Goal: Register for event/course

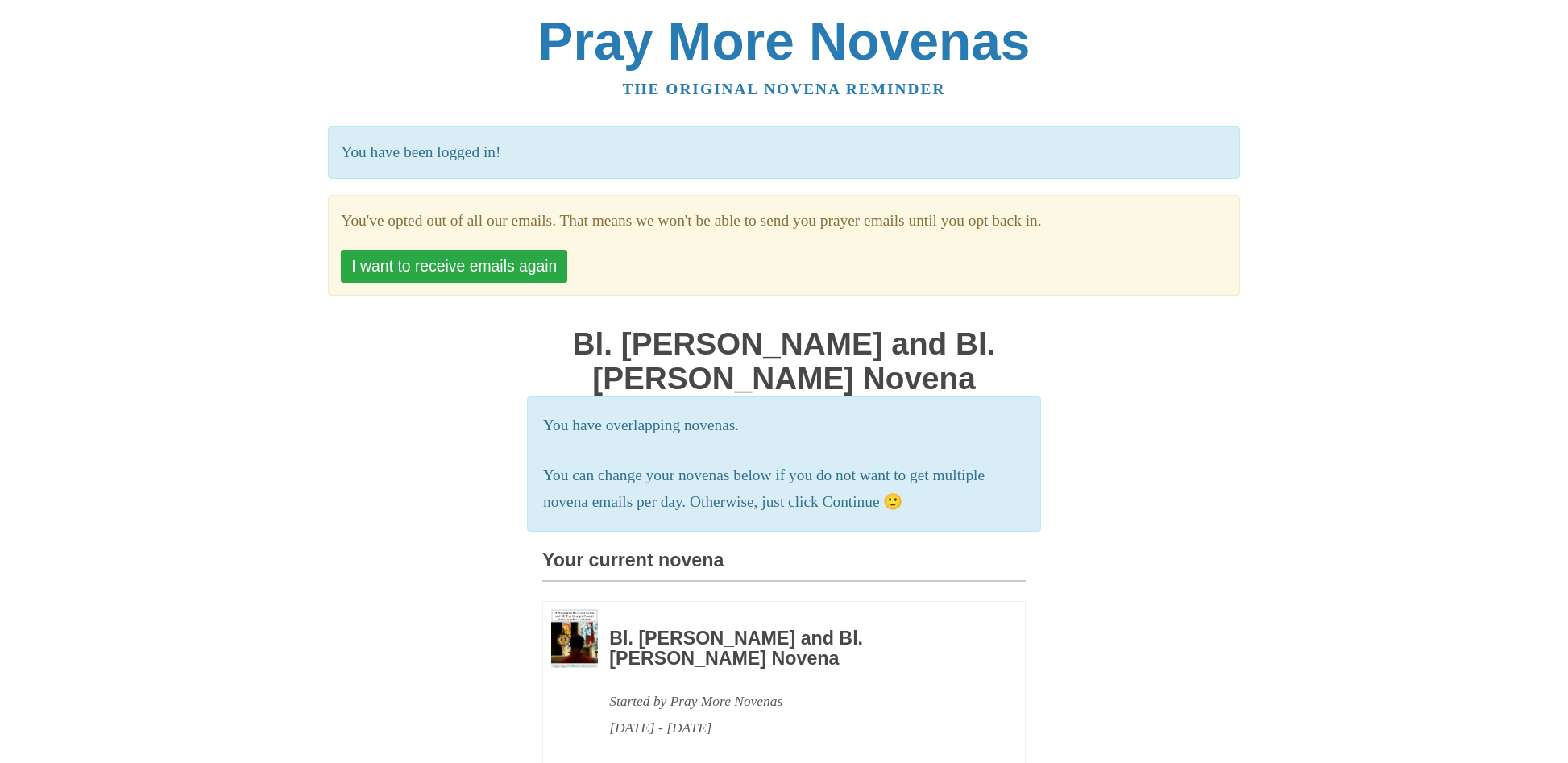
click at [470, 259] on button "I want to receive emails again" at bounding box center [454, 266] width 226 height 33
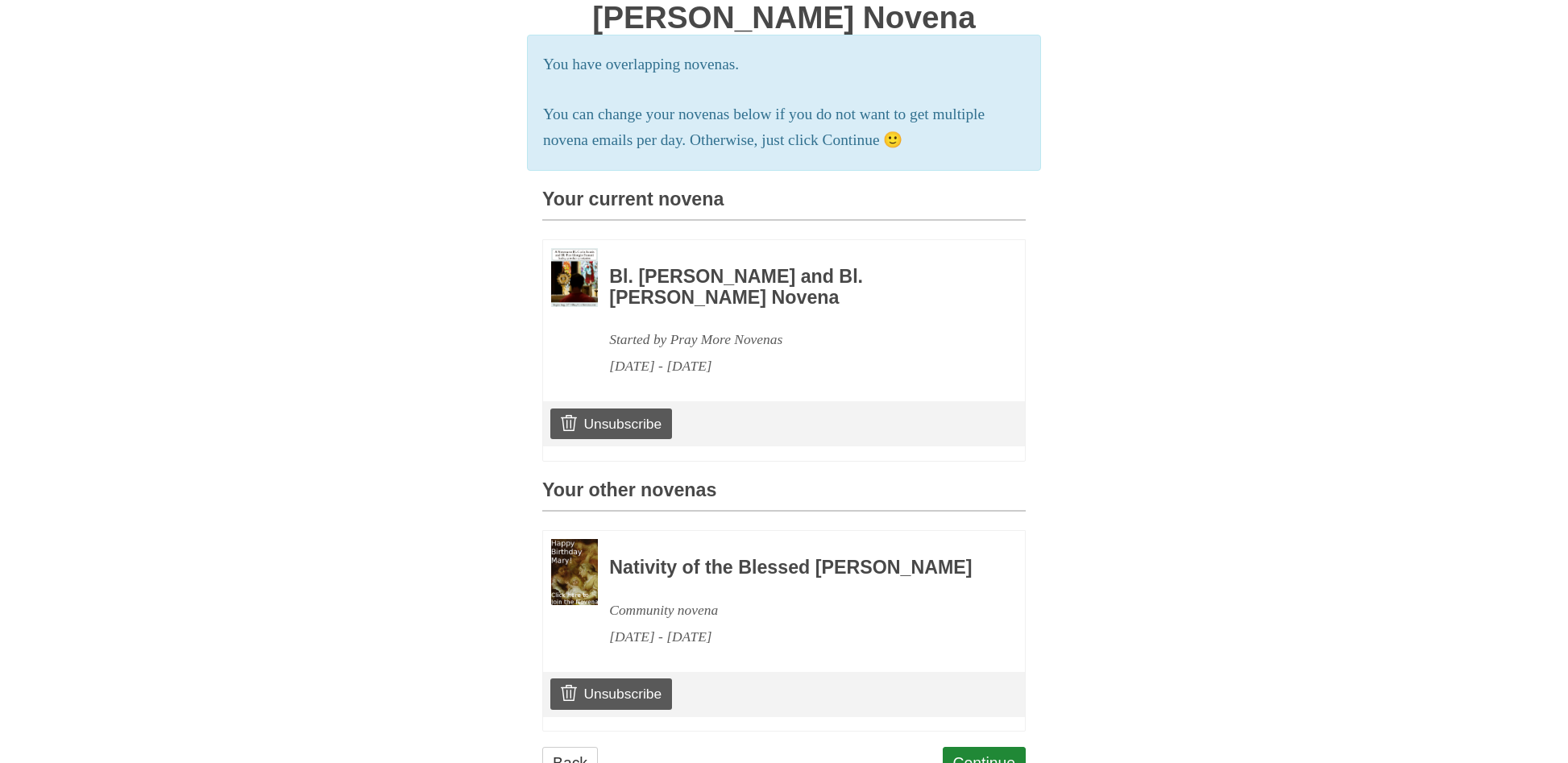
scroll to position [317, 0]
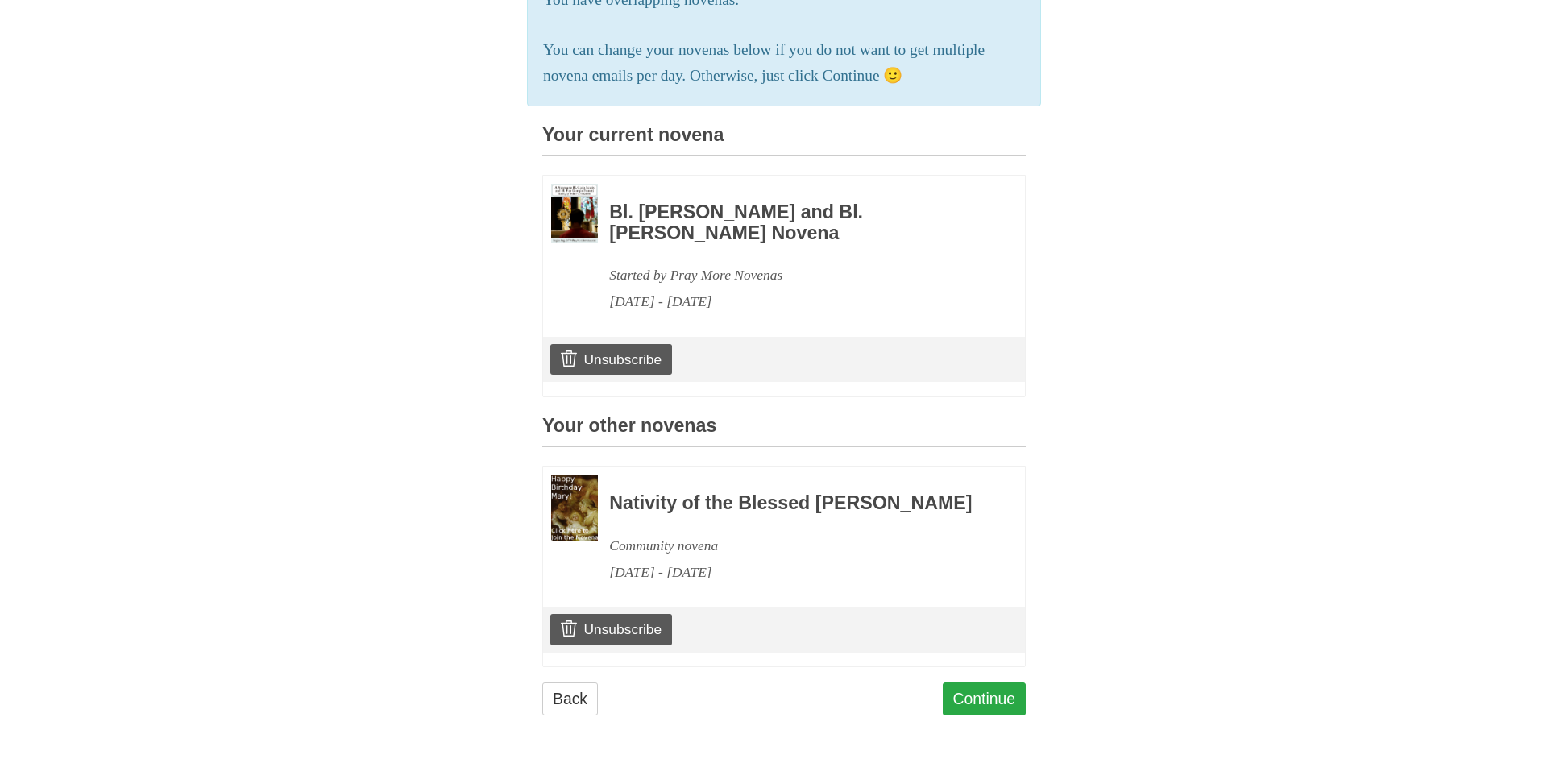
click at [988, 699] on link "Continue" at bounding box center [985, 698] width 84 height 33
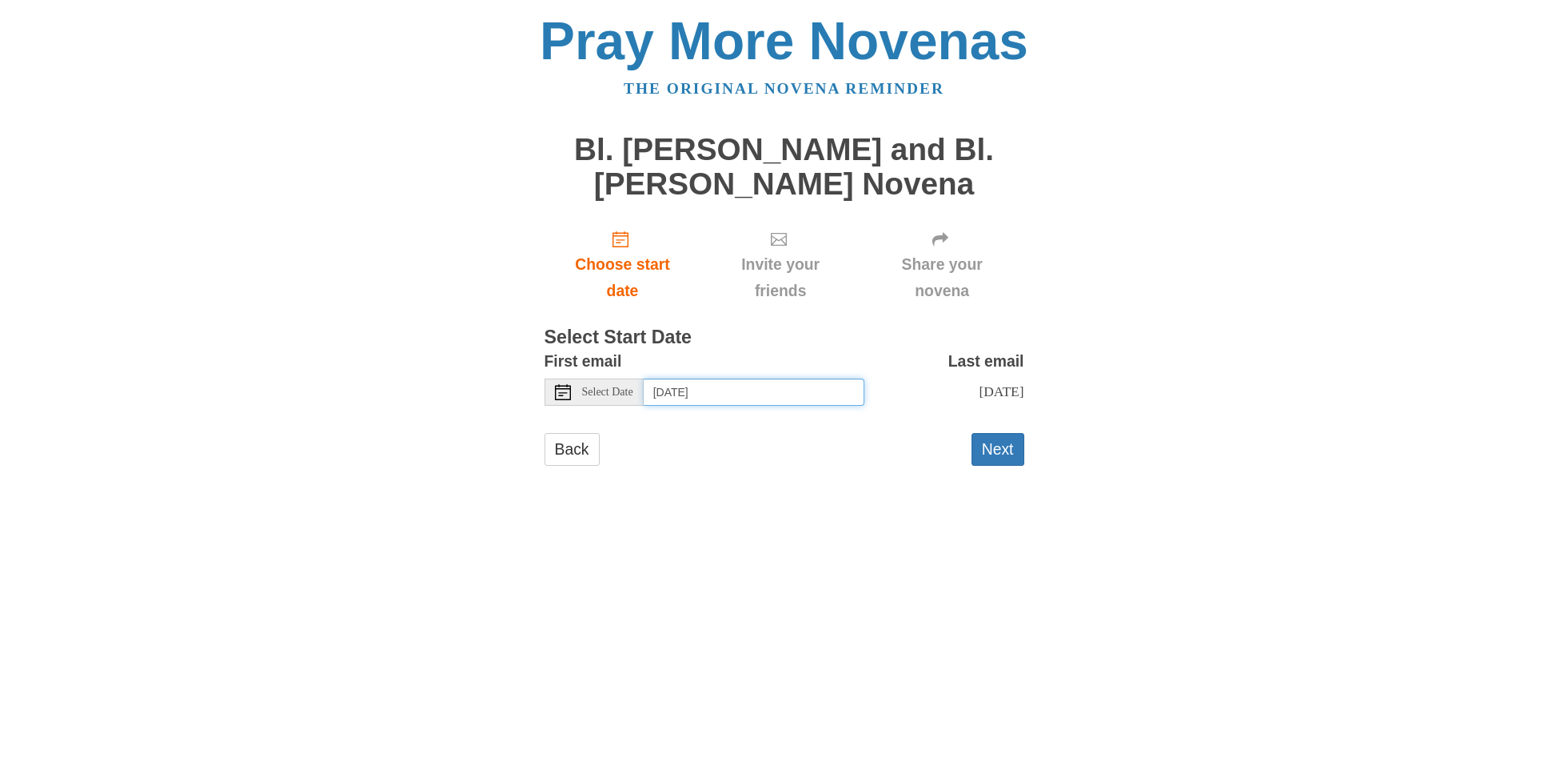
click at [716, 390] on input "Saturday, August 30th" at bounding box center [754, 391] width 221 height 27
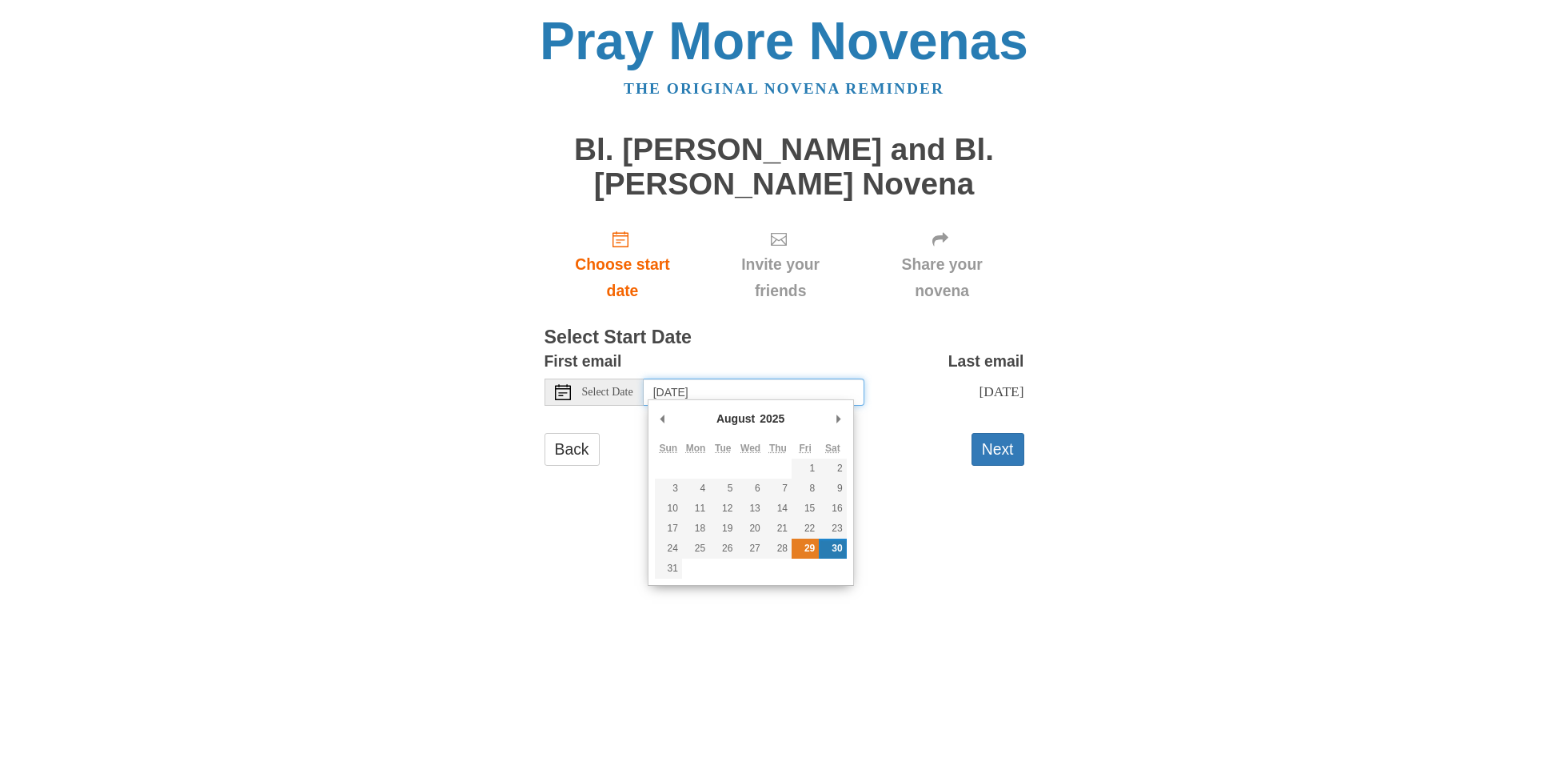
type input "Friday, August 29th"
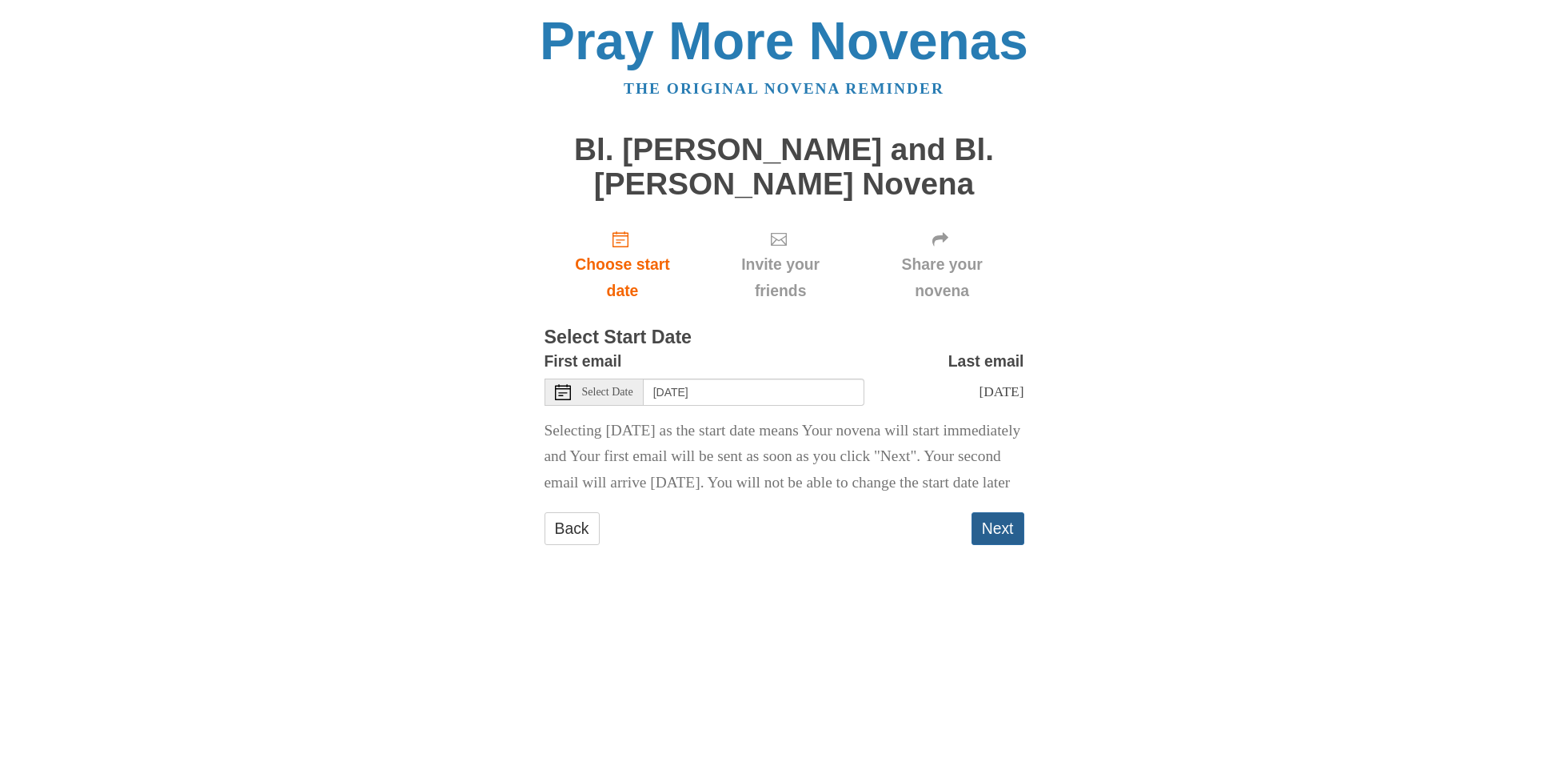
click at [993, 542] on button "Next" at bounding box center [998, 528] width 53 height 33
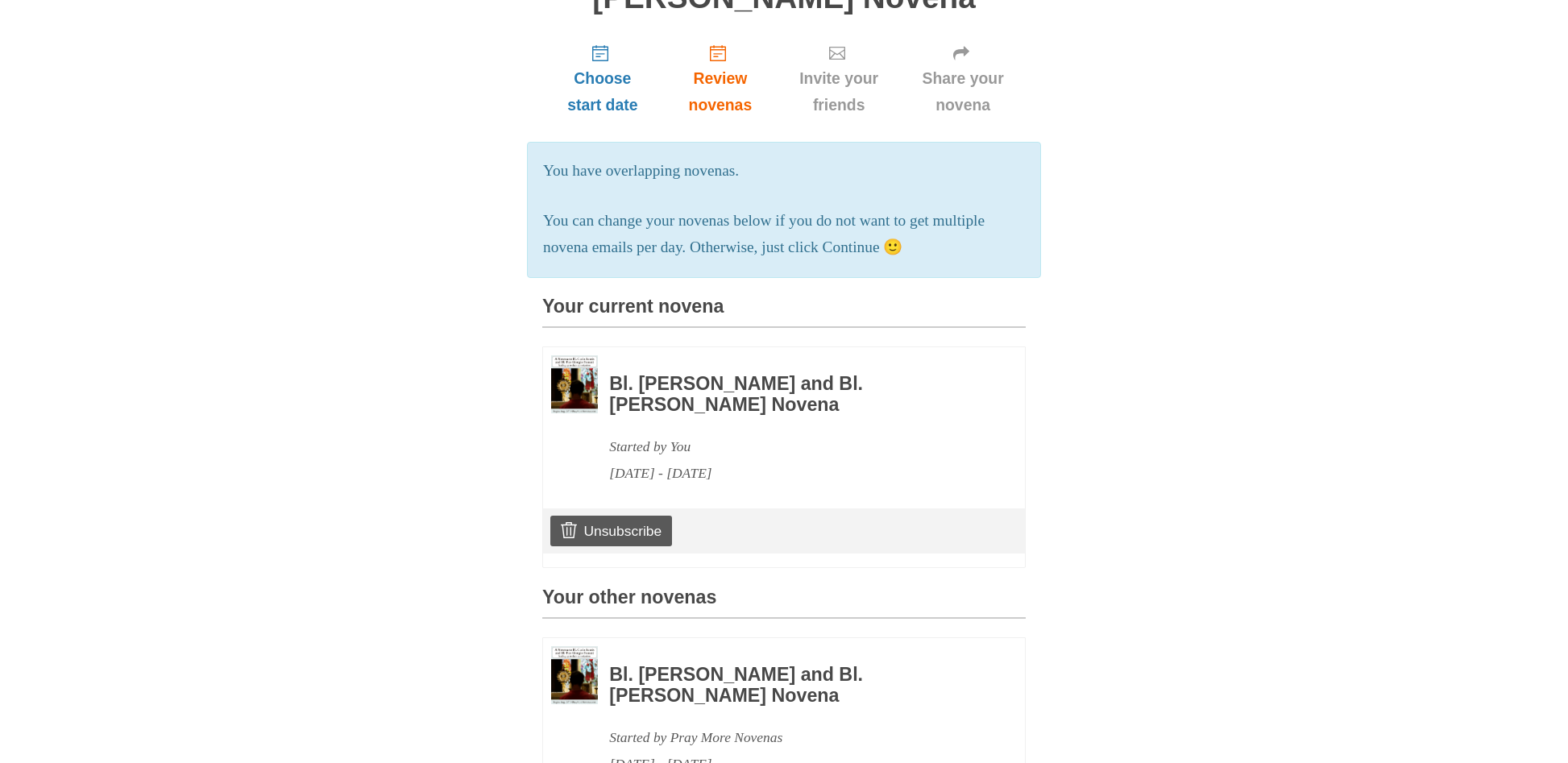
scroll to position [209, 0]
